Goal: Task Accomplishment & Management: Use online tool/utility

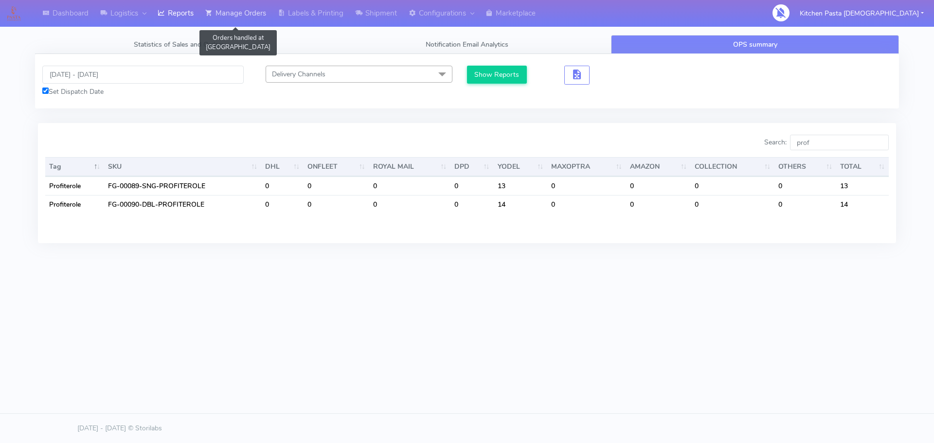
click at [222, 12] on link "Manage Orders" at bounding box center [236, 13] width 73 height 27
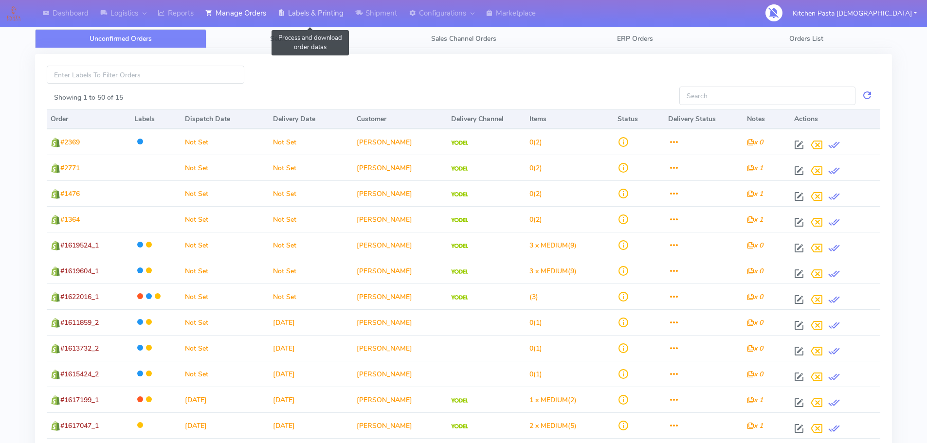
click at [307, 16] on link "Labels & Printing" at bounding box center [310, 13] width 77 height 27
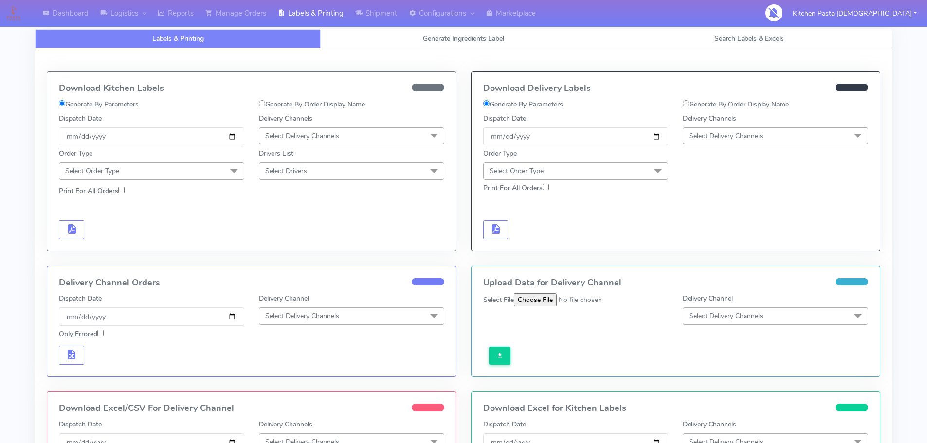
click at [454, 28] on div "Labels & Printing Generate Ingredients Label Search Labels & Excels Download Ki…" at bounding box center [463, 314] width 857 height 593
click at [454, 39] on span "Generate Ingredients Label" at bounding box center [463, 38] width 81 height 9
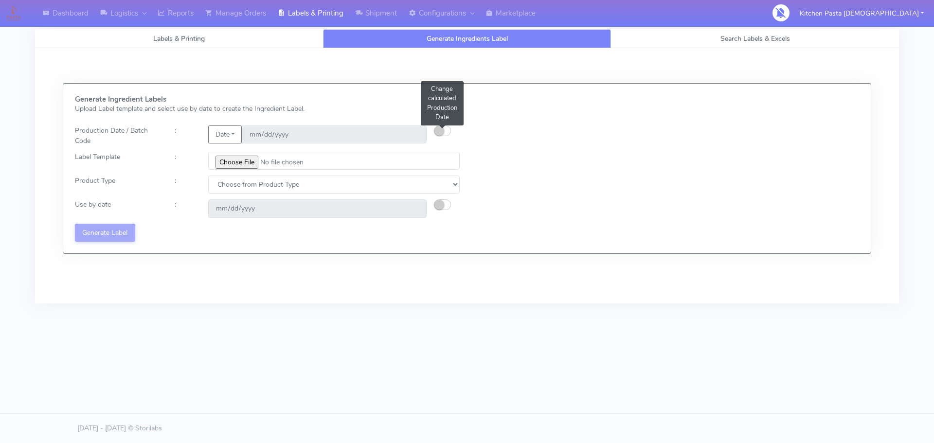
click at [441, 130] on small "button" at bounding box center [440, 131] width 10 height 10
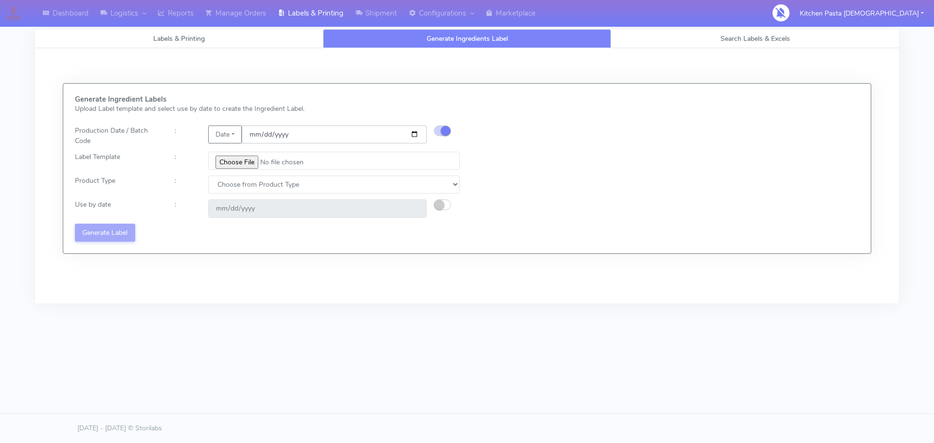
click at [417, 130] on input "[DATE]" at bounding box center [334, 135] width 185 height 18
type input "2025-09-07"
click at [241, 160] on input "file" at bounding box center [334, 161] width 252 height 18
click at [317, 18] on link "Labels & Printing" at bounding box center [310, 13] width 77 height 27
click at [372, 16] on link "Shipment" at bounding box center [376, 13] width 54 height 27
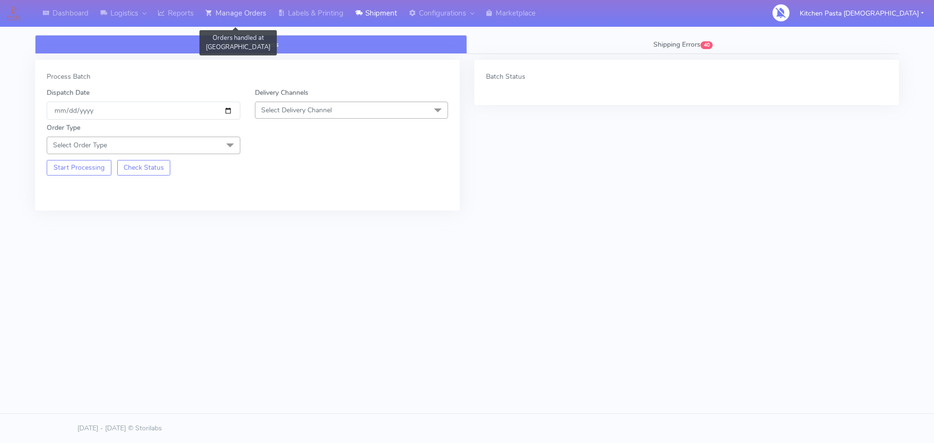
click at [259, 10] on link "Manage Orders" at bounding box center [236, 13] width 73 height 27
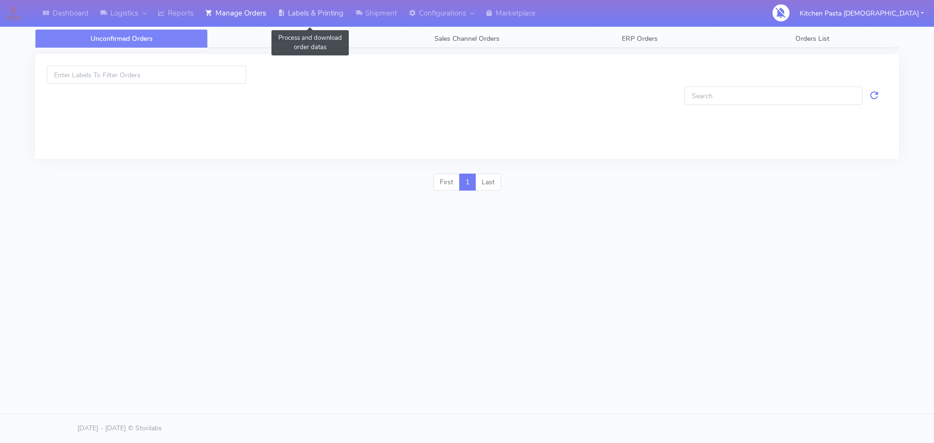
click at [316, 9] on link "Labels & Printing" at bounding box center [310, 13] width 77 height 27
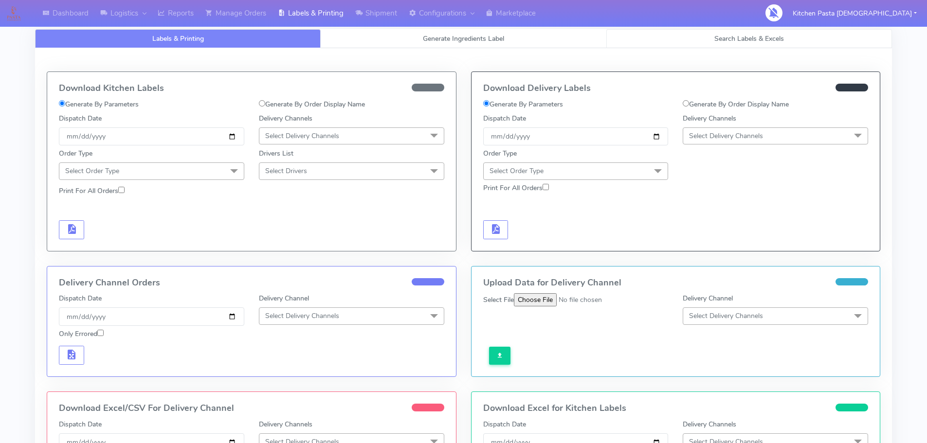
click at [699, 41] on link "Search Labels & Excels" at bounding box center [749, 38] width 286 height 19
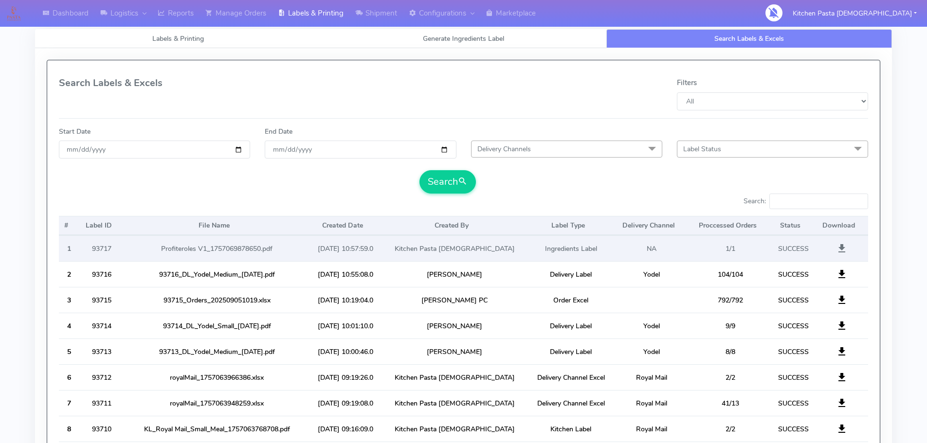
click at [841, 249] on span at bounding box center [842, 250] width 12 height 9
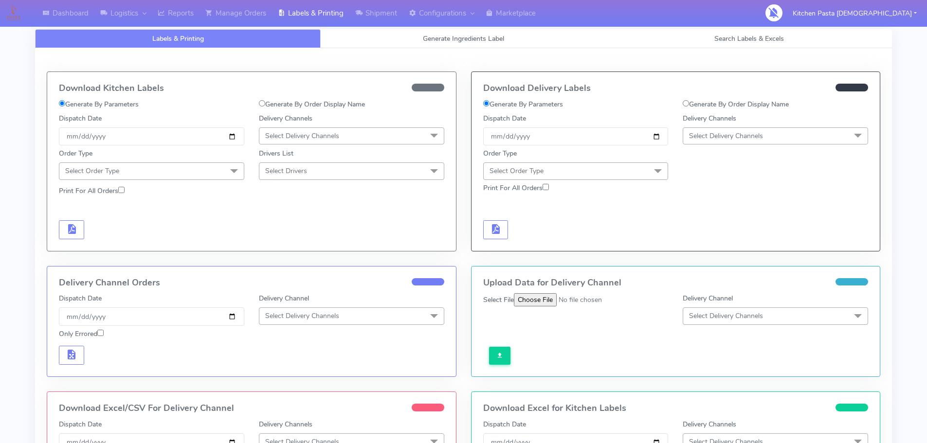
click at [289, 20] on link "Labels & Printing" at bounding box center [310, 13] width 77 height 27
click at [494, 45] on link "Generate Ingredients Label" at bounding box center [464, 38] width 286 height 19
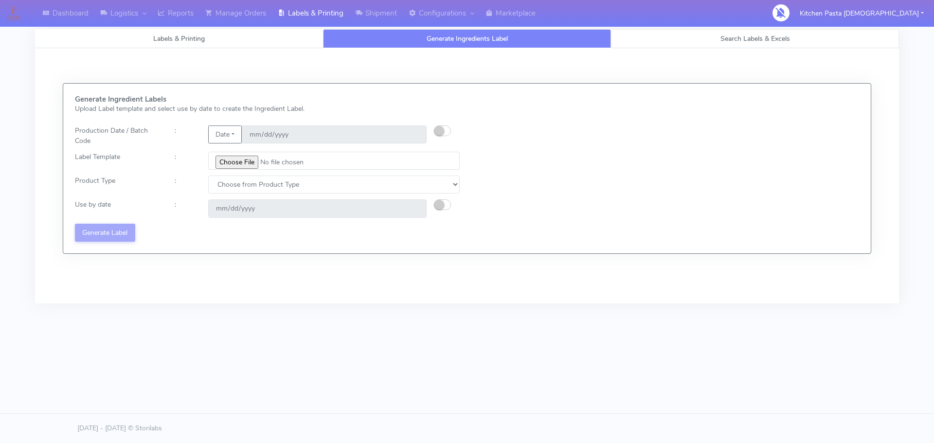
click at [740, 47] on link "Search Labels & Excels" at bounding box center [755, 38] width 288 height 19
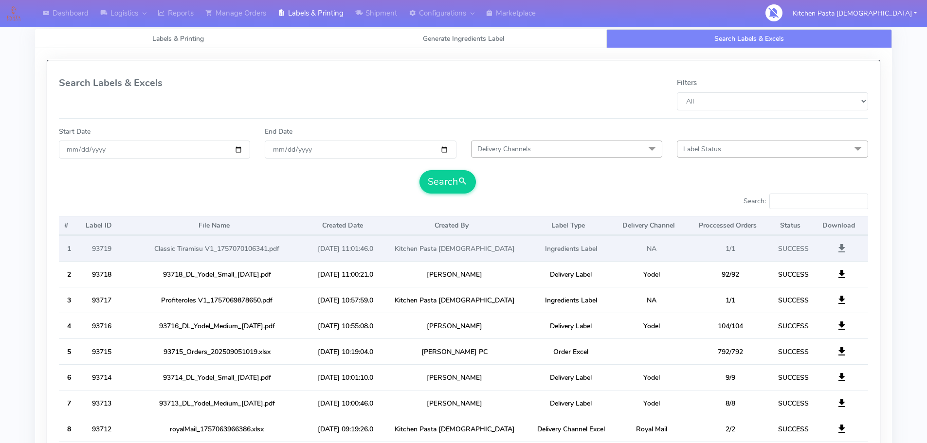
click at [845, 247] on span at bounding box center [842, 250] width 12 height 9
